Goal: Find specific page/section: Find specific page/section

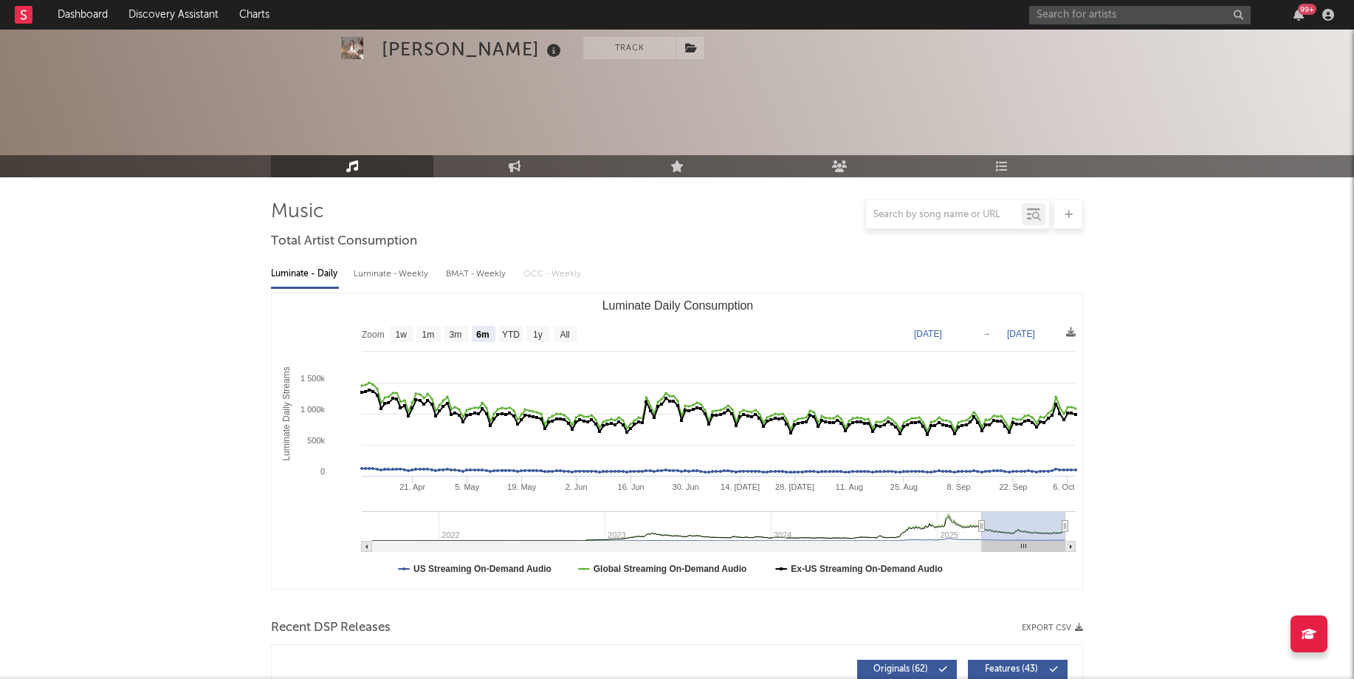
select select "6m"
select select "1w"
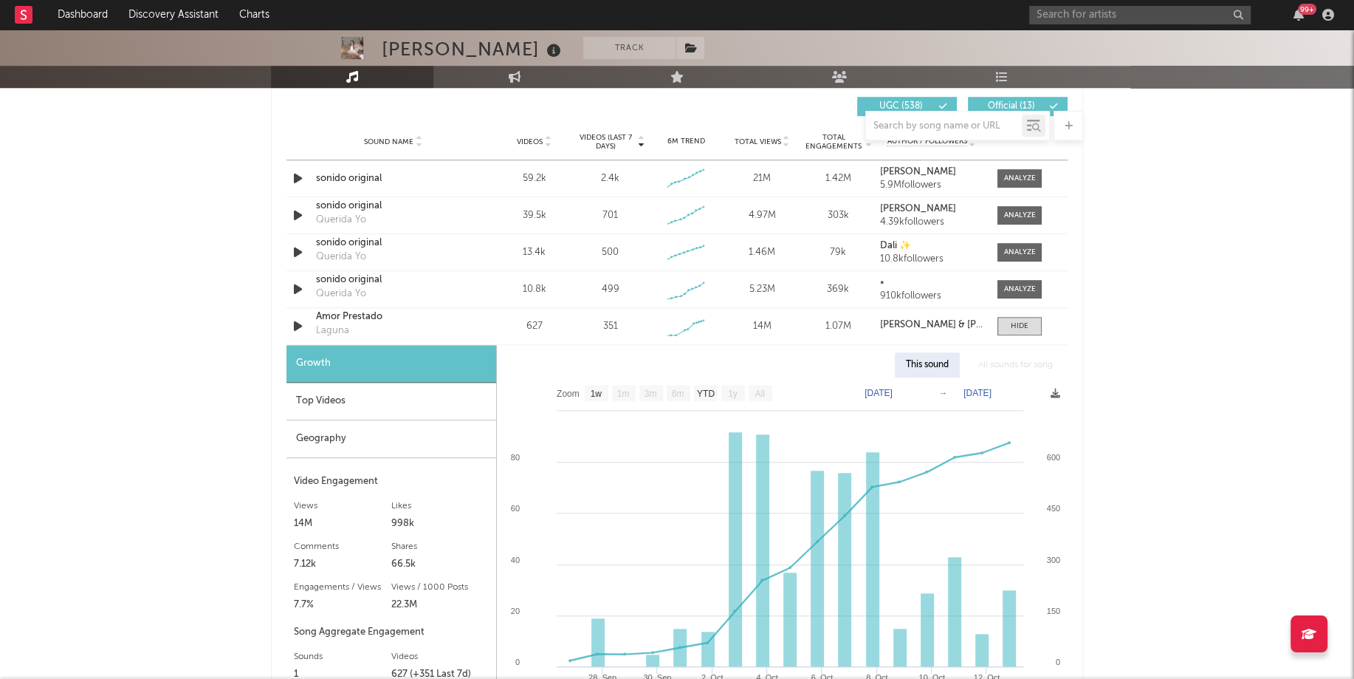
scroll to position [1244, 0]
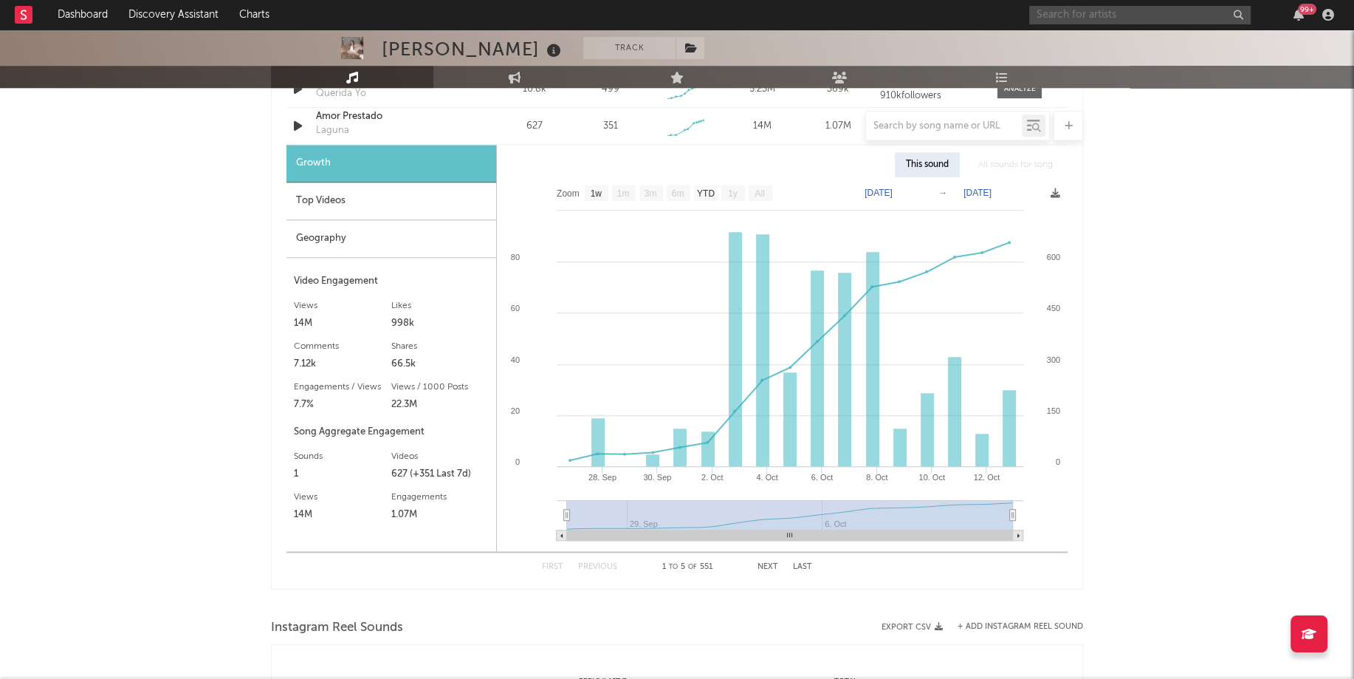
click at [1072, 20] on input "text" at bounding box center [1140, 15] width 222 height 18
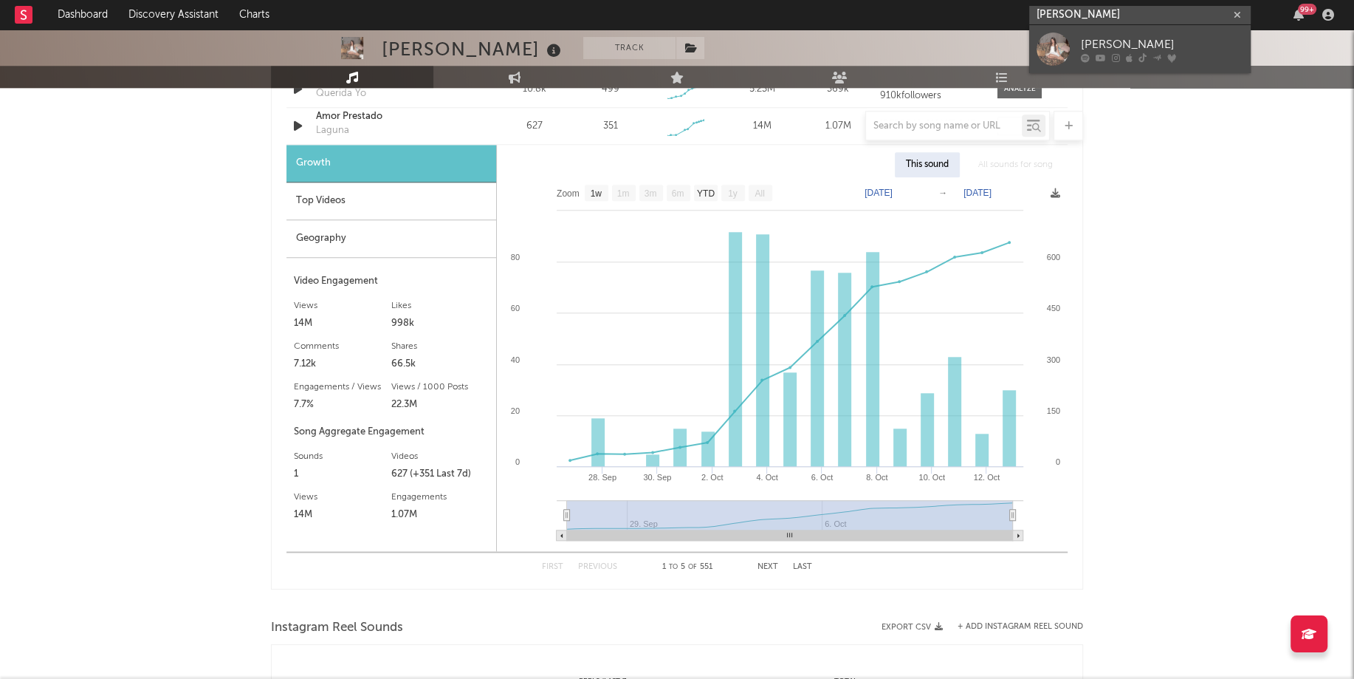
type input "[PERSON_NAME]"
click at [1049, 44] on div at bounding box center [1053, 48] width 33 height 33
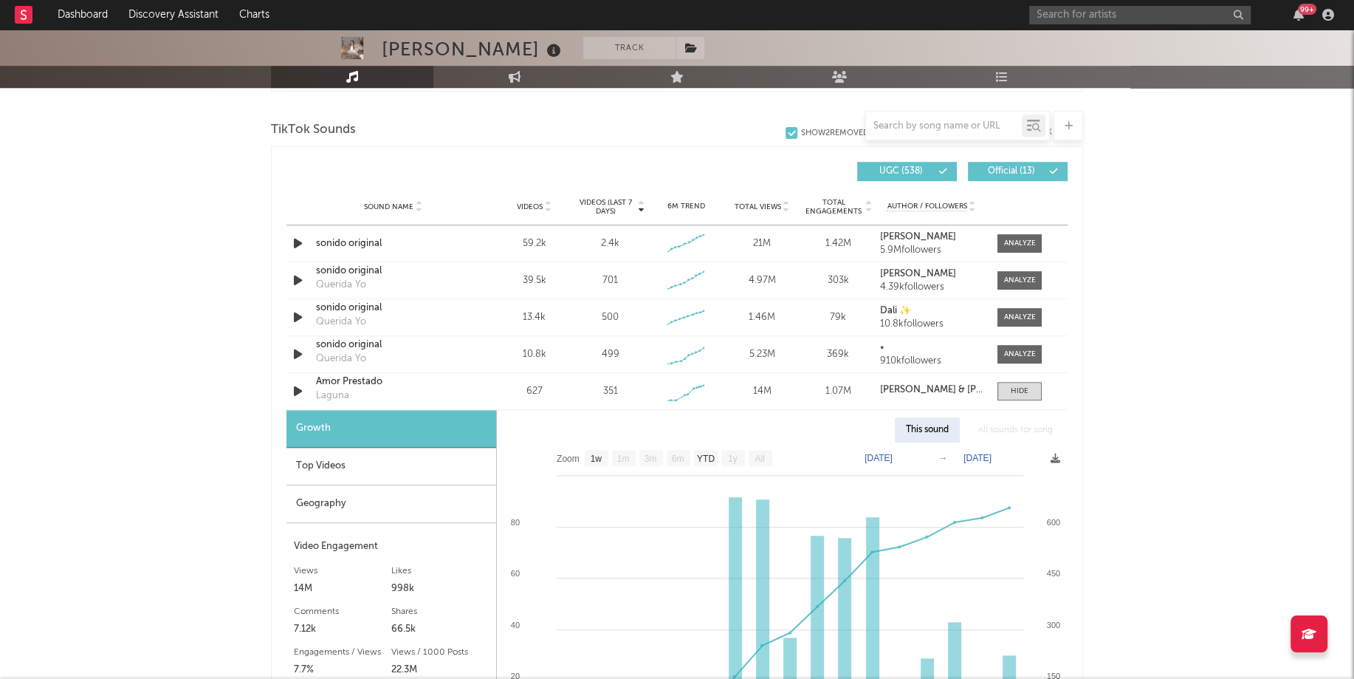
scroll to position [1092, 0]
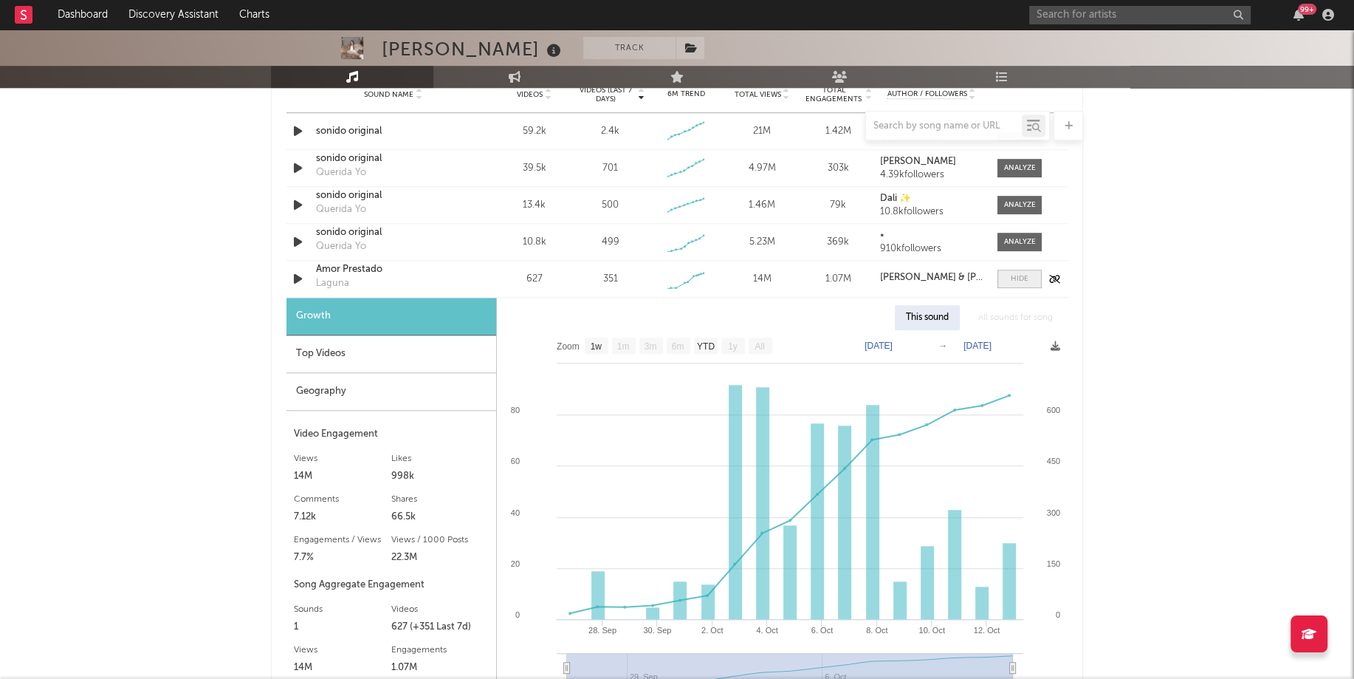
click at [1035, 283] on span at bounding box center [1020, 279] width 44 height 18
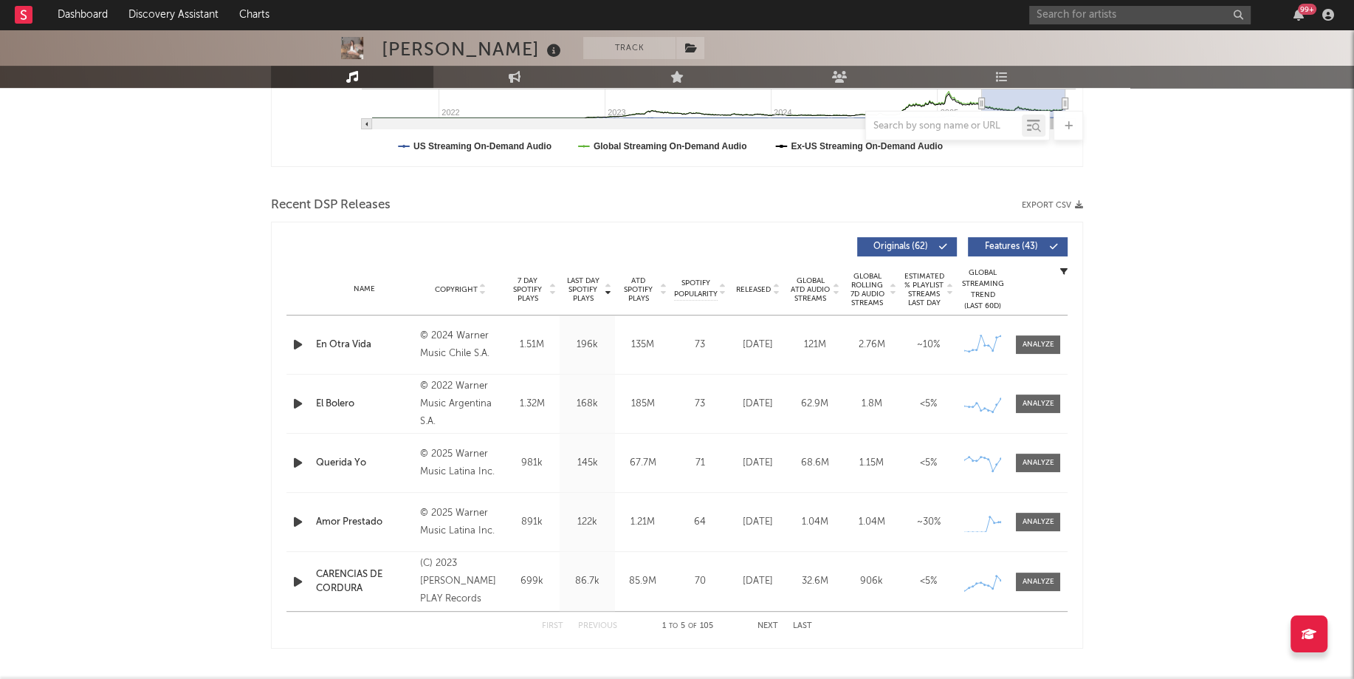
scroll to position [0, 0]
